Goal: Information Seeking & Learning: Learn about a topic

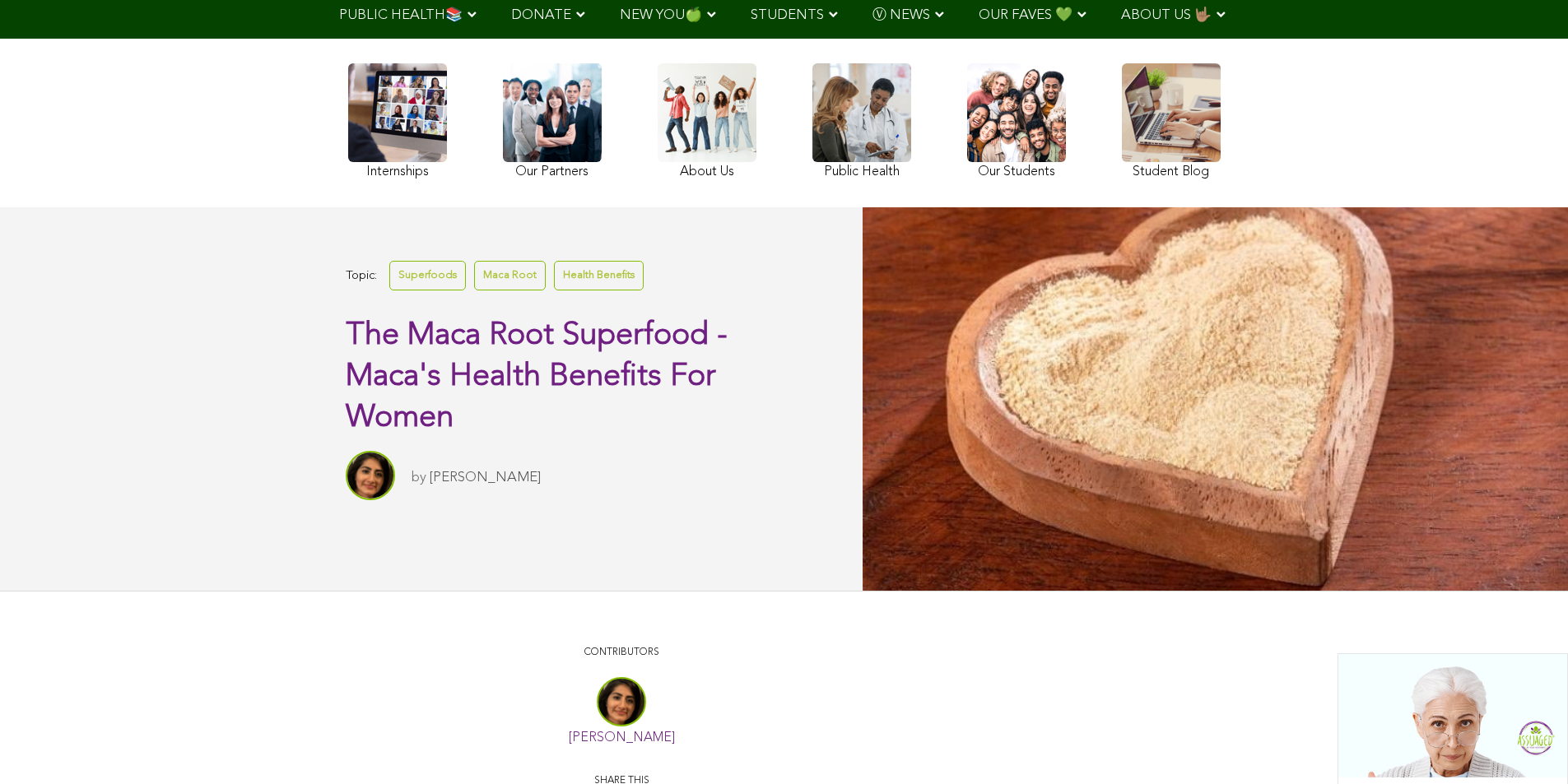
scroll to position [207, 0]
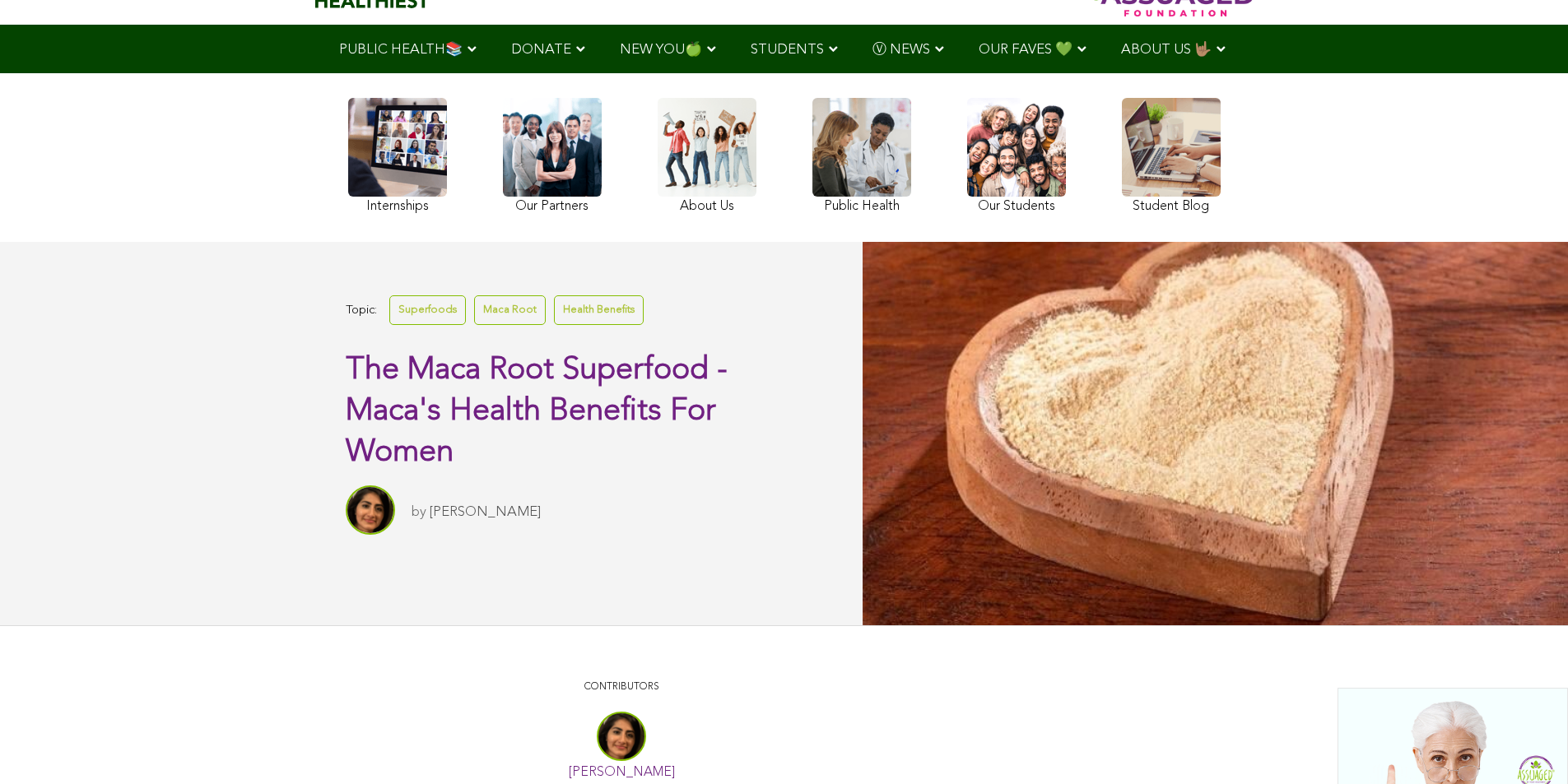
click at [554, 324] on link "Health Benefits" at bounding box center [598, 309] width 90 height 28
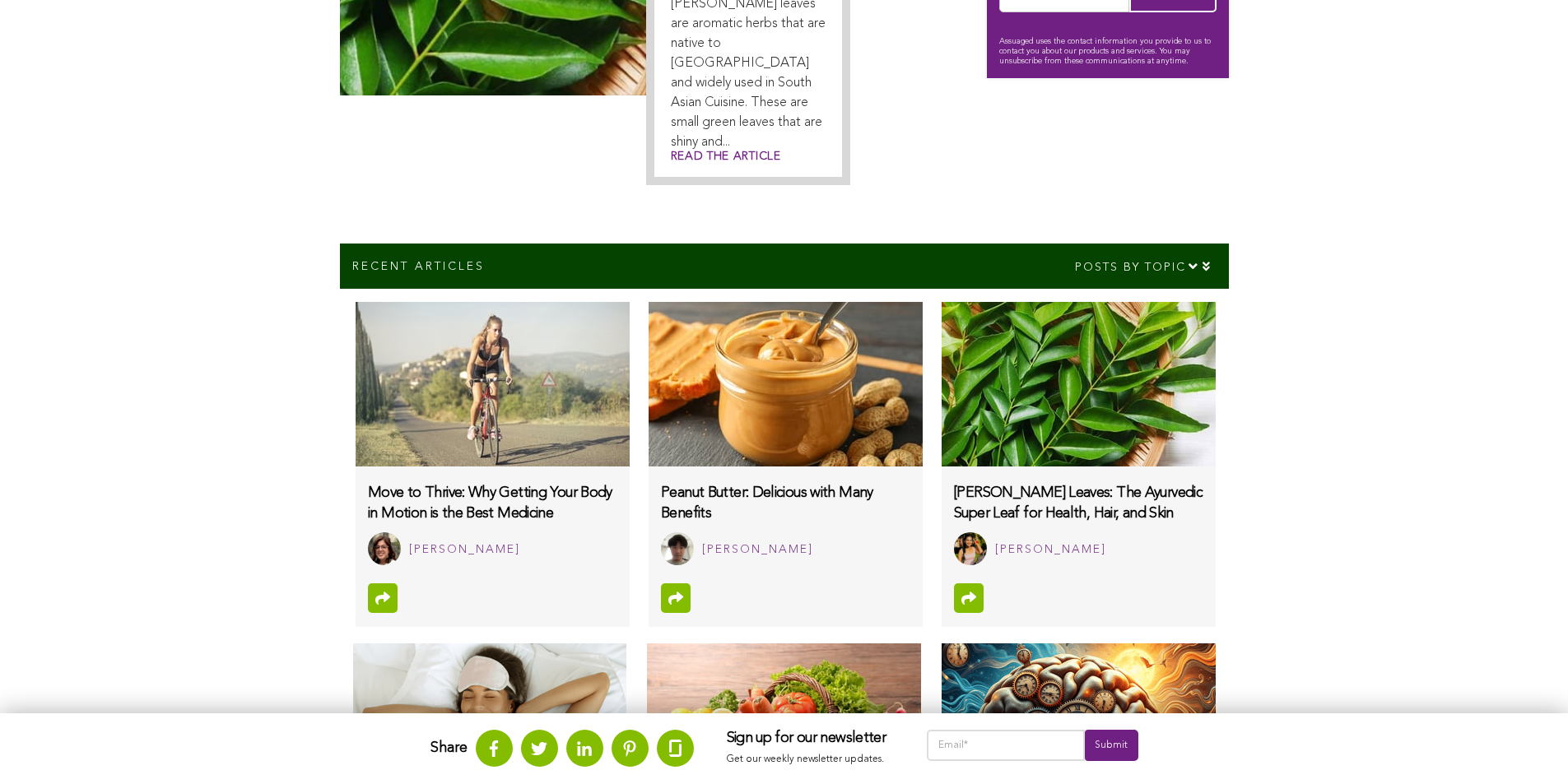
scroll to position [310, 0]
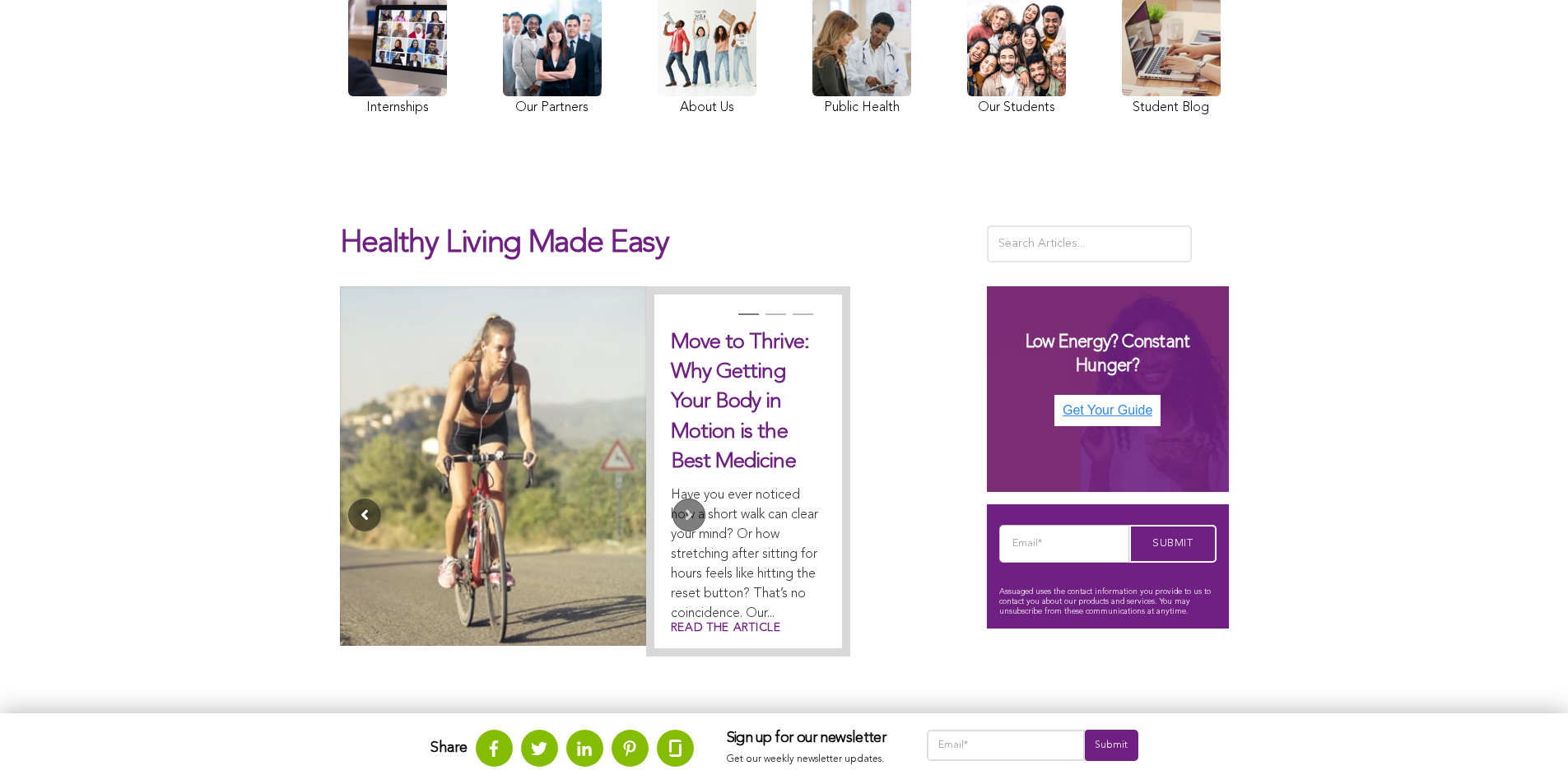
click at [348, 498] on button "Previous" at bounding box center [364, 515] width 33 height 33
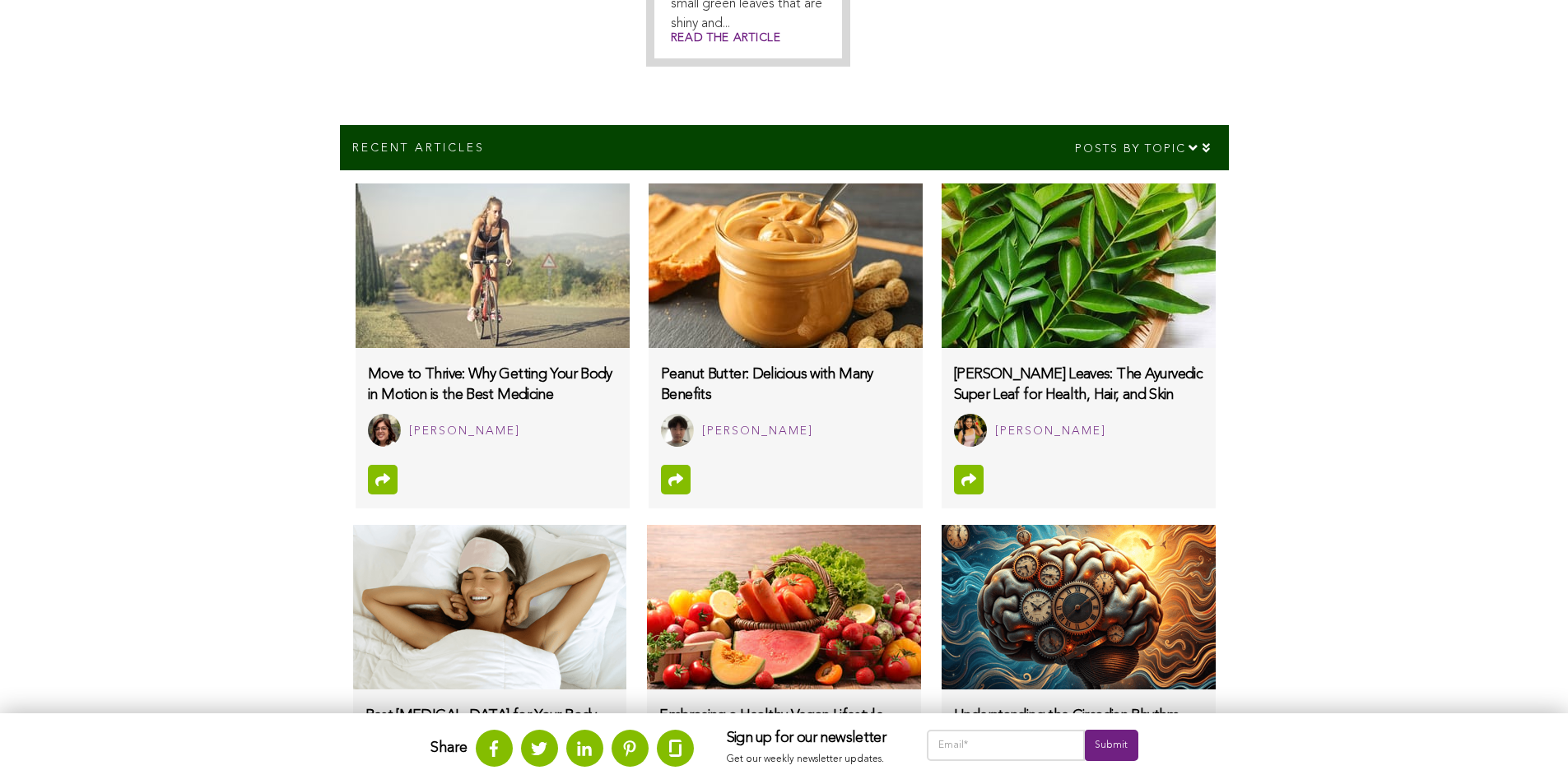
scroll to position [1010, 0]
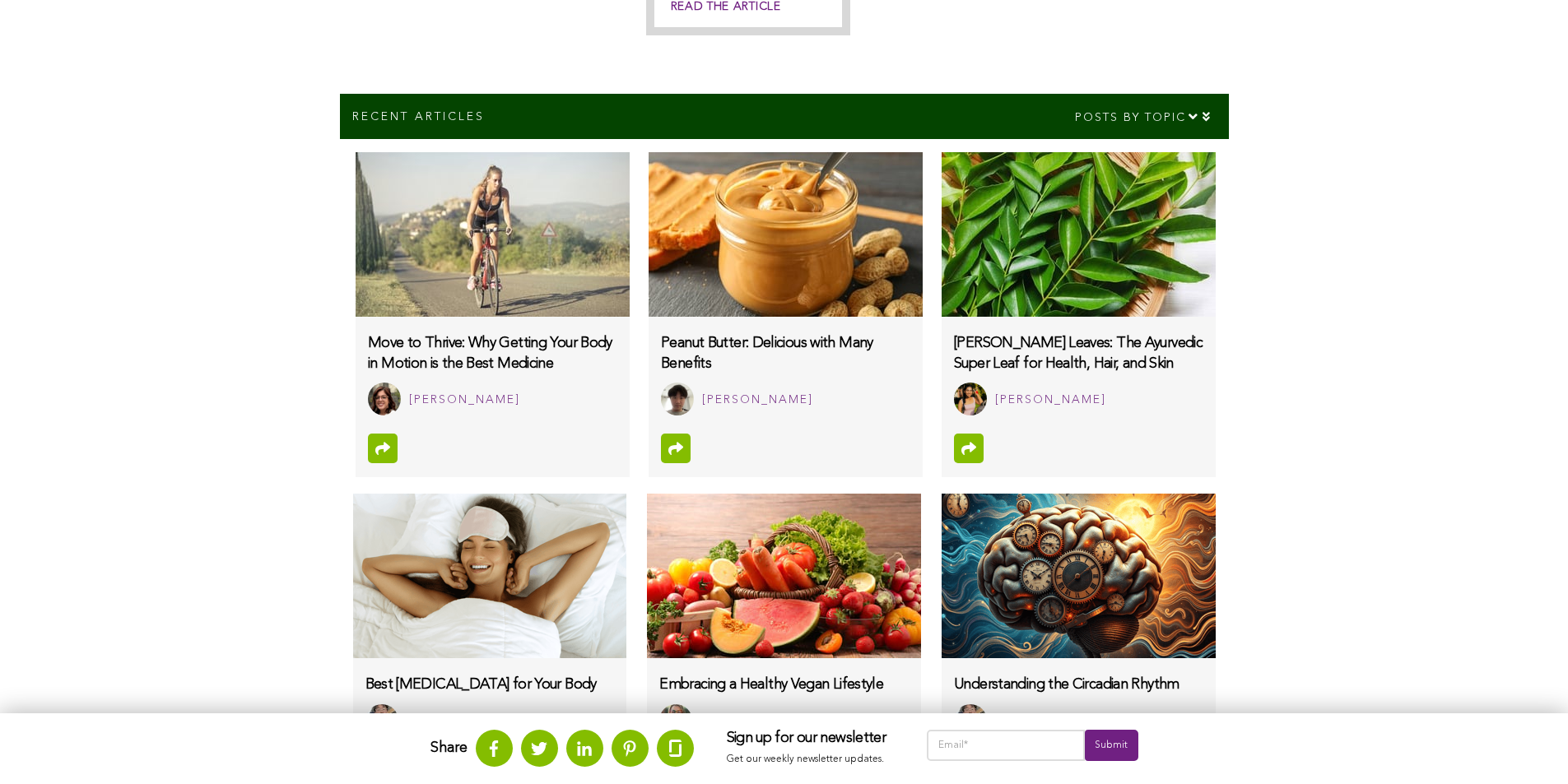
click at [671, 15] on link "Read the article" at bounding box center [726, 7] width 110 height 17
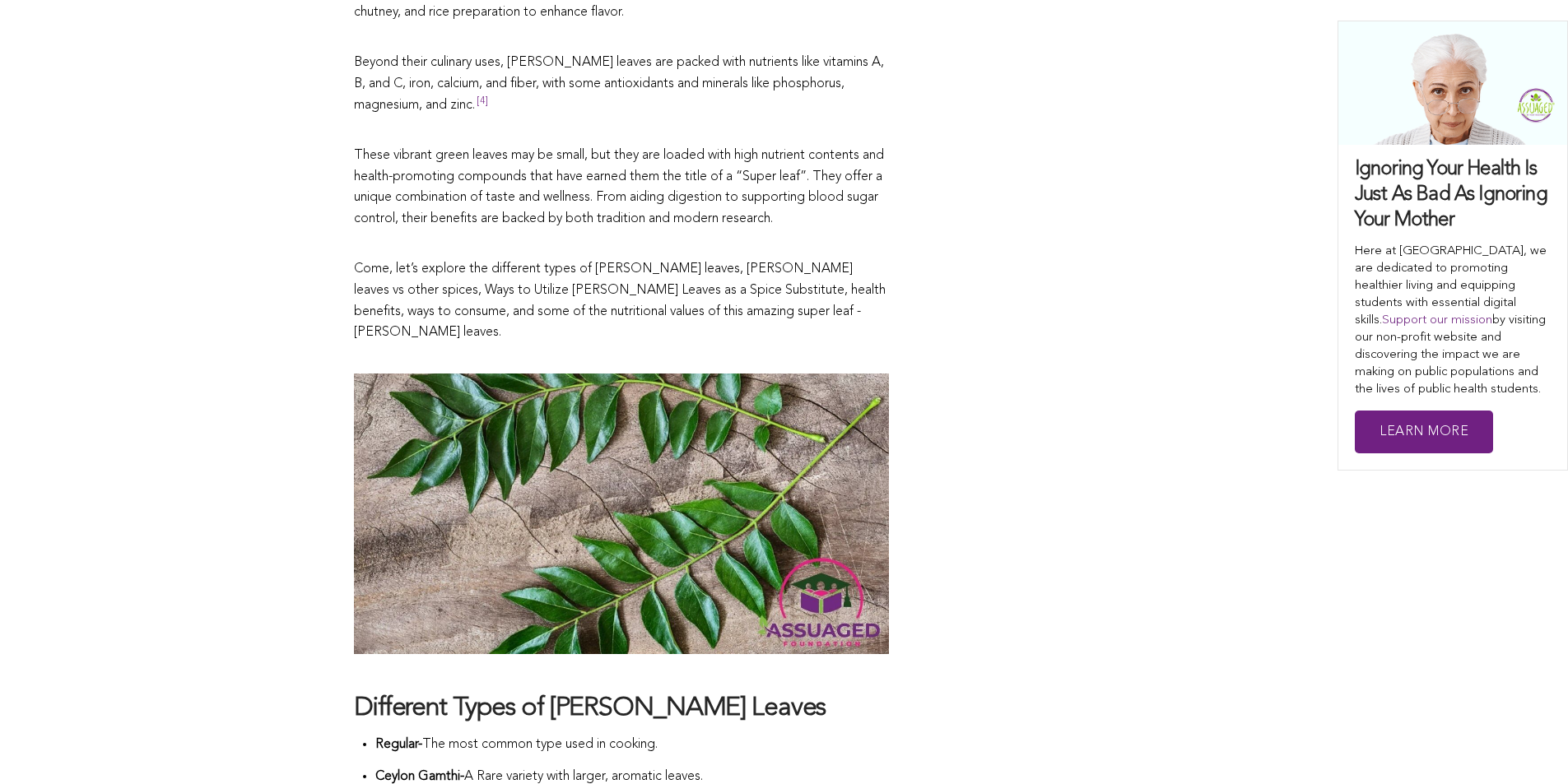
scroll to position [1244, 0]
